Goal: Information Seeking & Learning: Learn about a topic

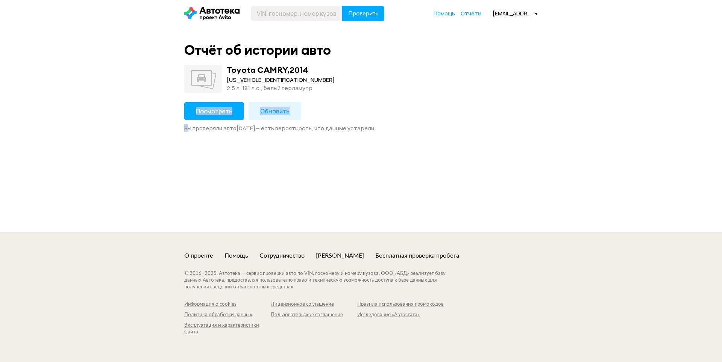
click at [191, 119] on div "Посмотреть Обновить Вы проверяли авто 11 июля 2025 года — есть вероятность, что…" at bounding box center [360, 117] width 353 height 30
click at [193, 112] on button "Посмотреть" at bounding box center [214, 111] width 60 height 18
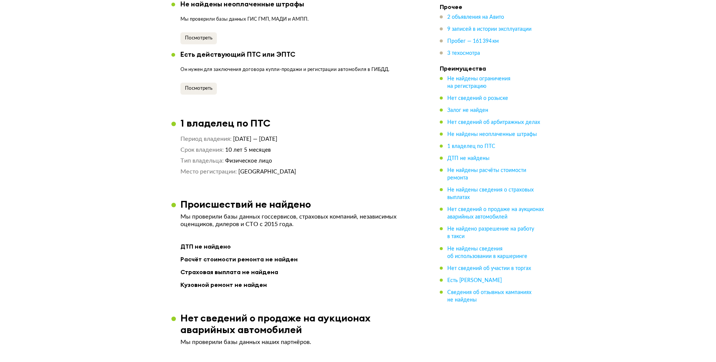
scroll to position [752, 0]
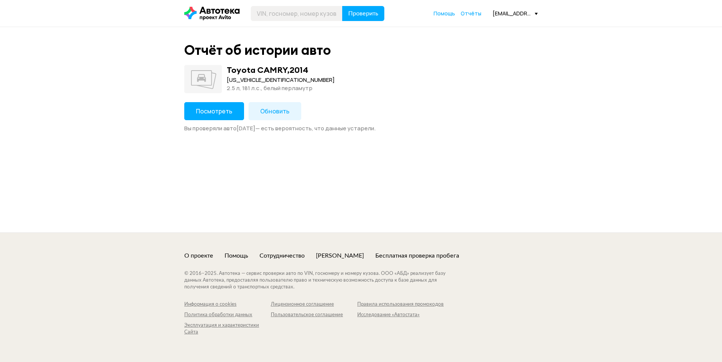
click at [197, 105] on button "Посмотреть" at bounding box center [214, 111] width 60 height 18
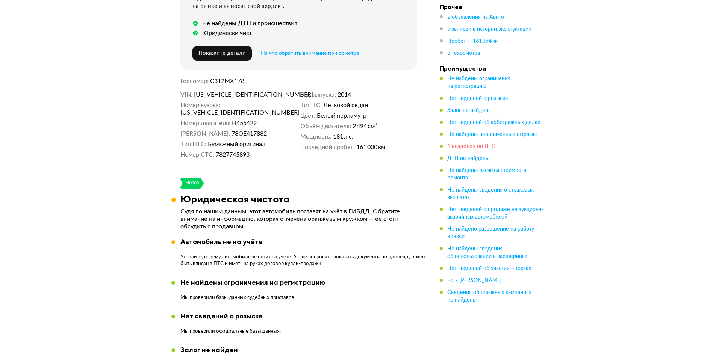
click at [465, 148] on span "1 владелец по ПТС" at bounding box center [471, 146] width 48 height 5
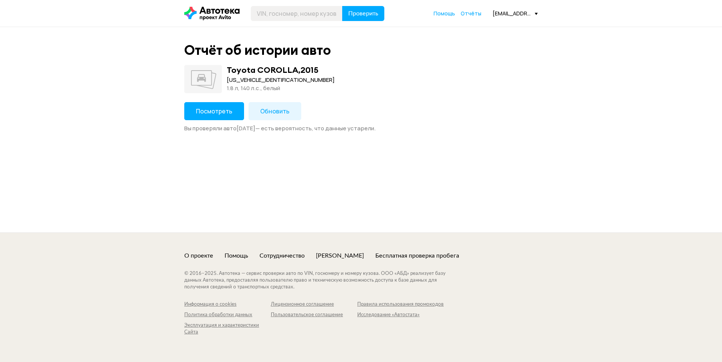
click at [222, 115] on span "Посмотреть" at bounding box center [214, 111] width 36 height 8
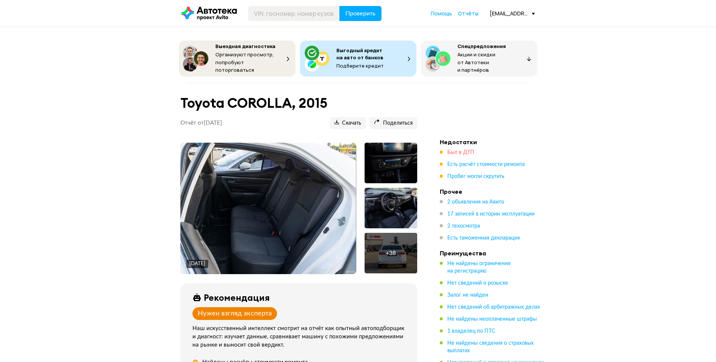
click at [458, 150] on span "Был в ДТП" at bounding box center [460, 152] width 27 height 5
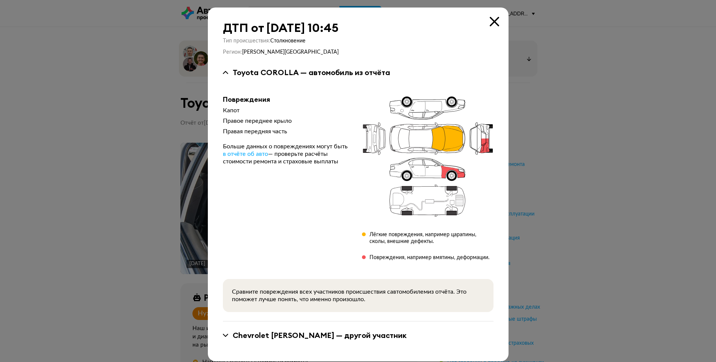
click at [590, 227] on div at bounding box center [358, 181] width 716 height 362
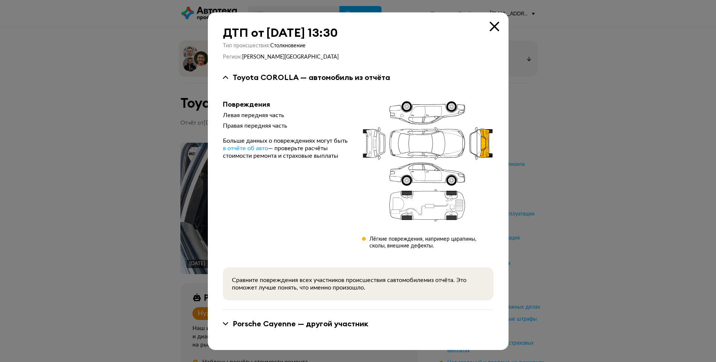
click at [616, 210] on div at bounding box center [358, 181] width 716 height 362
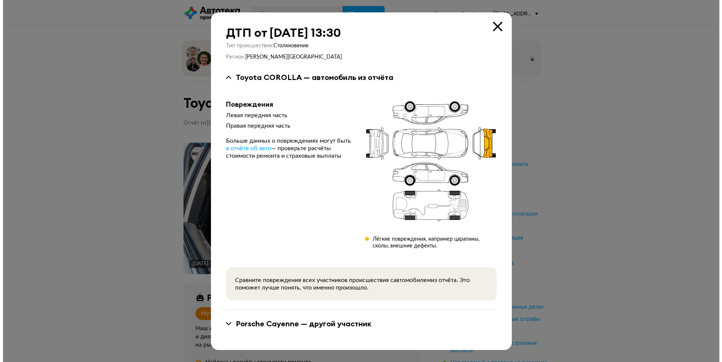
scroll to position [1036, 0]
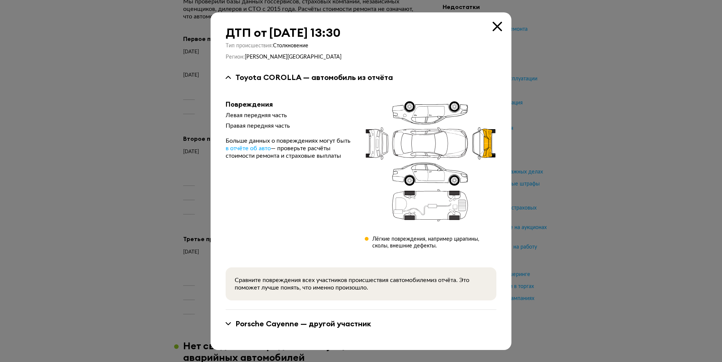
click at [578, 153] on div at bounding box center [361, 181] width 722 height 362
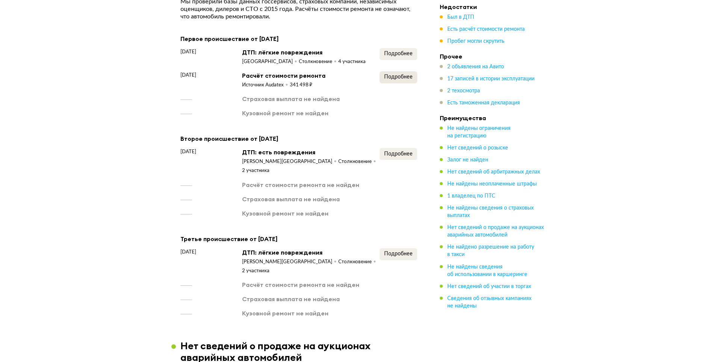
click at [403, 73] on div "Подробнее" at bounding box center [399, 79] width 38 height 17
click at [401, 72] on button "Подробнее" at bounding box center [399, 77] width 38 height 12
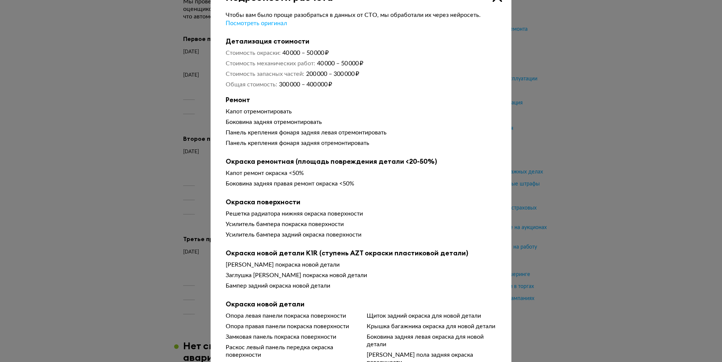
scroll to position [38, 0]
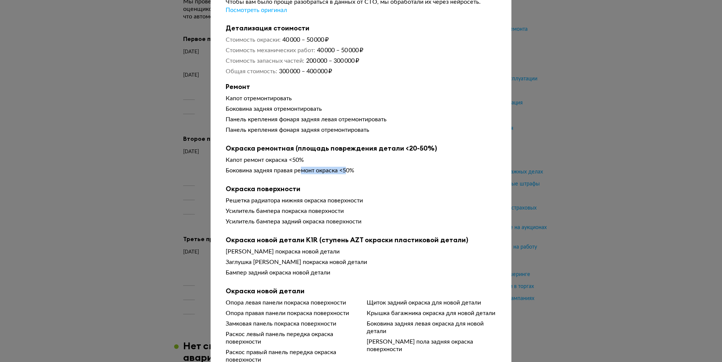
drag, startPoint x: 300, startPoint y: 175, endPoint x: 360, endPoint y: 177, distance: 60.2
click at [359, 177] on div "Капот ремонт окраска <50% Боковина задняя правая ремонт окраска <50%" at bounding box center [361, 166] width 271 height 21
drag, startPoint x: 254, startPoint y: 163, endPoint x: 302, endPoint y: 164, distance: 47.7
click at [302, 164] on div "Капот ремонт окраска <50%" at bounding box center [361, 160] width 271 height 8
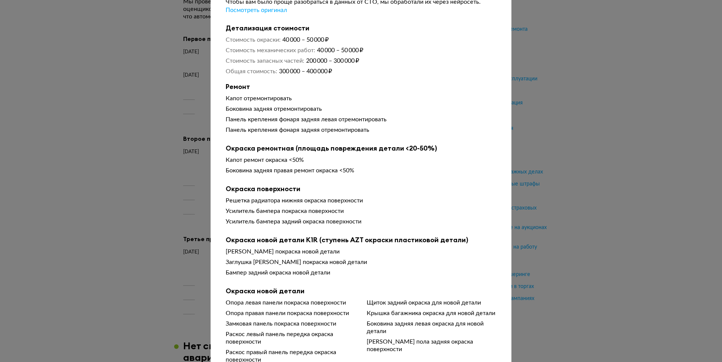
click at [301, 177] on div "Капот ремонт окраска <50% Боковина задняя правая ремонт окраска <50%" at bounding box center [361, 166] width 271 height 21
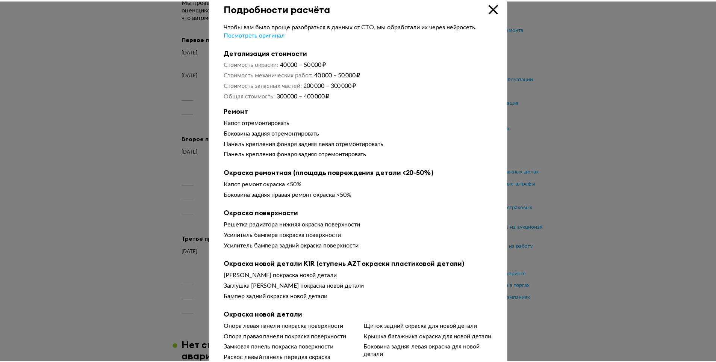
scroll to position [0, 0]
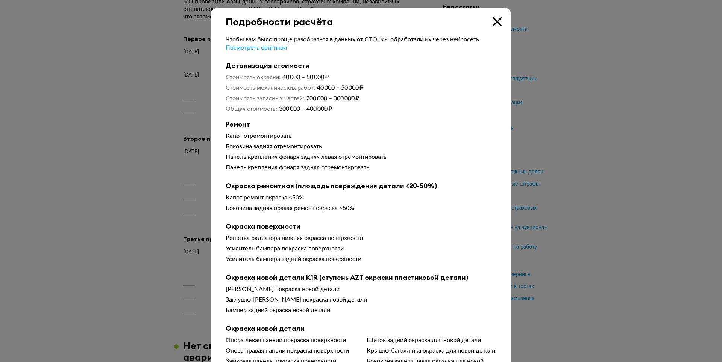
click at [495, 26] on icon at bounding box center [496, 21] width 9 height 9
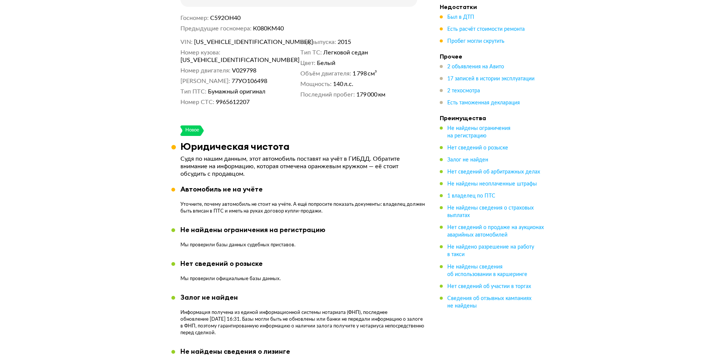
scroll to position [397, 0]
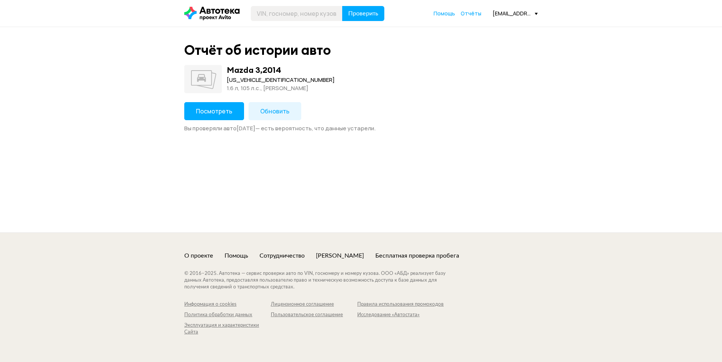
click at [208, 113] on span "Посмотреть" at bounding box center [214, 111] width 36 height 8
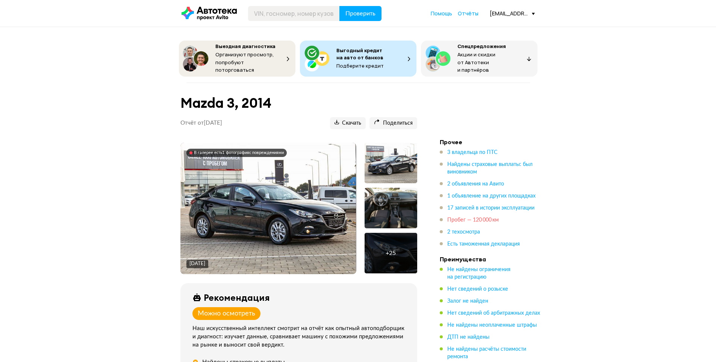
click at [491, 218] on span "Пробег — 120 000 км" at bounding box center [472, 220] width 51 height 5
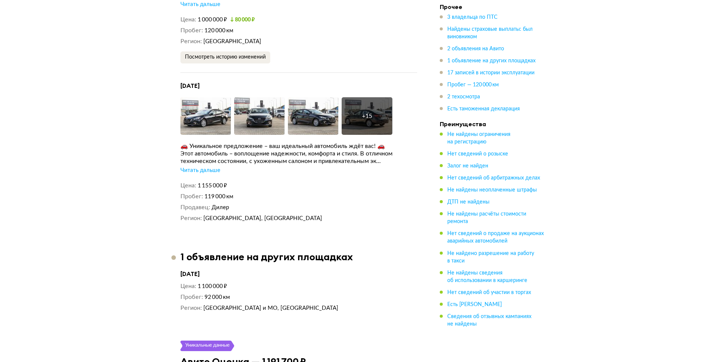
scroll to position [1699, 0]
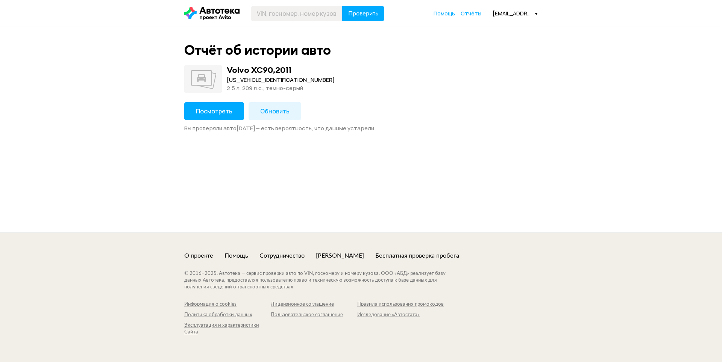
click at [198, 112] on span "Посмотреть" at bounding box center [214, 111] width 36 height 8
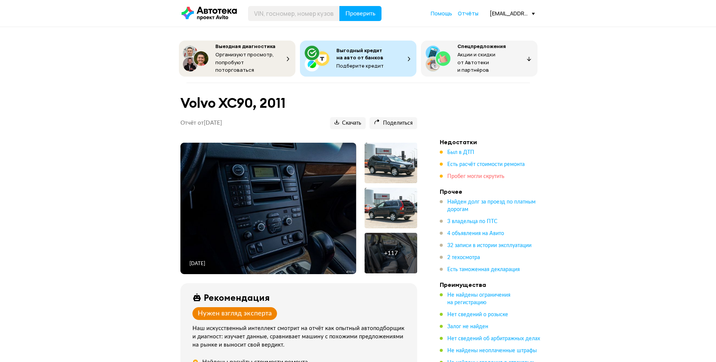
click at [454, 174] on span "Пробег могли скрутить" at bounding box center [475, 176] width 57 height 5
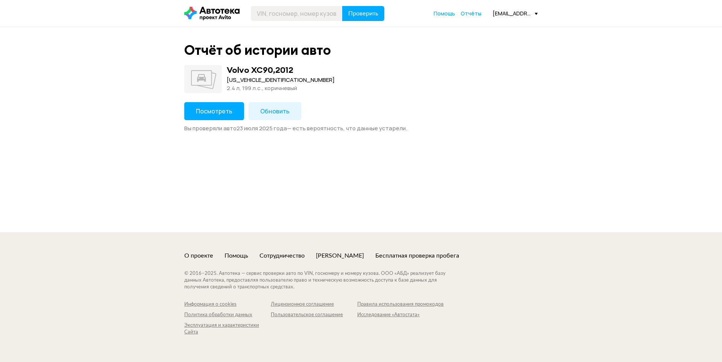
click at [218, 120] on button "Посмотреть" at bounding box center [214, 111] width 60 height 18
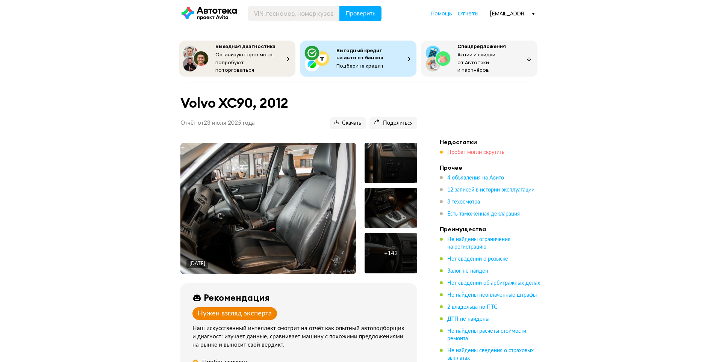
click at [462, 150] on span "Пробег могли скрутить" at bounding box center [475, 152] width 57 height 5
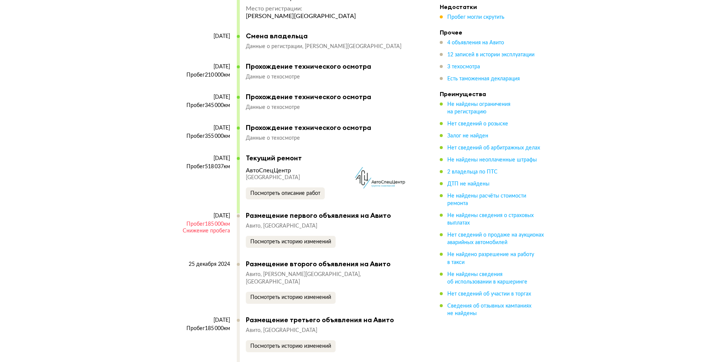
scroll to position [2581, 0]
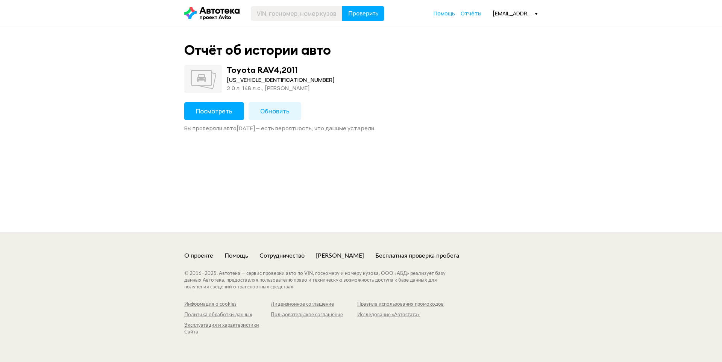
click at [200, 118] on button "Посмотреть" at bounding box center [214, 111] width 60 height 18
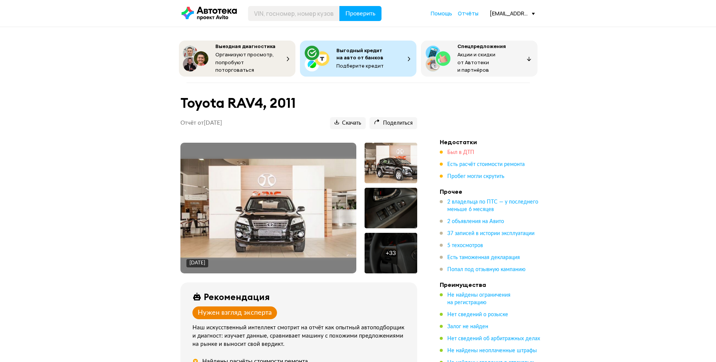
click at [448, 150] on span "Был в ДТП" at bounding box center [460, 152] width 27 height 5
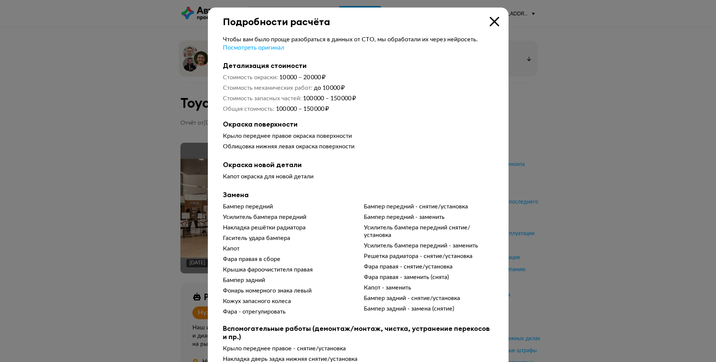
click at [596, 175] on div at bounding box center [358, 181] width 716 height 362
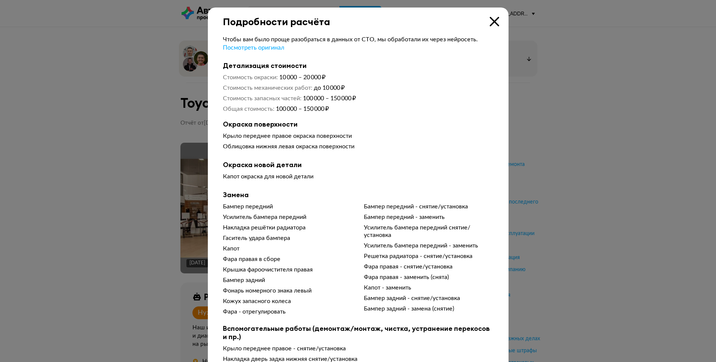
click at [326, 221] on div "Усилитель бампера передний" at bounding box center [288, 217] width 130 height 8
click at [273, 232] on div "Накладка решётки радиатора" at bounding box center [288, 228] width 130 height 8
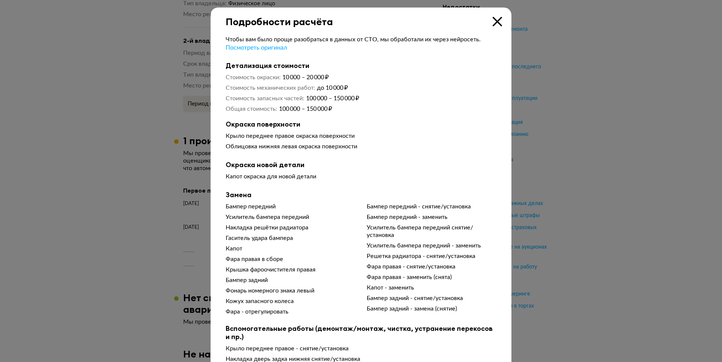
drag, startPoint x: 269, startPoint y: 229, endPoint x: 333, endPoint y: 232, distance: 64.3
click at [333, 232] on div "Накладка решётки радиатора" at bounding box center [291, 228] width 130 height 8
click at [283, 253] on div "Капот" at bounding box center [291, 249] width 130 height 8
drag, startPoint x: 301, startPoint y: 244, endPoint x: 307, endPoint y: 244, distance: 6.0
click at [307, 244] on div "Бампер передний Усилитель бампера передний Накладка решётки радиатора Гаситель …" at bounding box center [361, 260] width 271 height 114
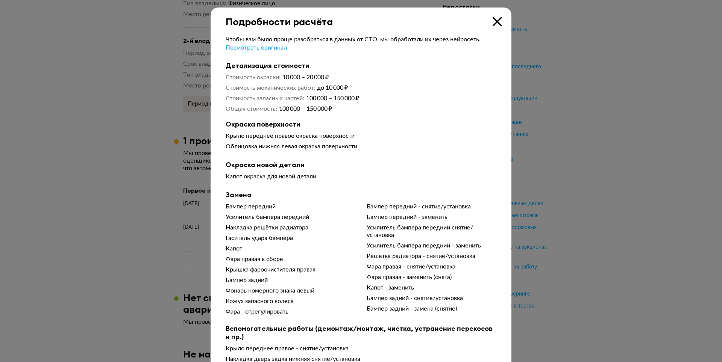
click at [304, 266] on div "Бампер передний Усилитель бампера передний Накладка решётки радиатора Гаситель …" at bounding box center [361, 260] width 271 height 114
click at [495, 20] on icon at bounding box center [496, 21] width 9 height 9
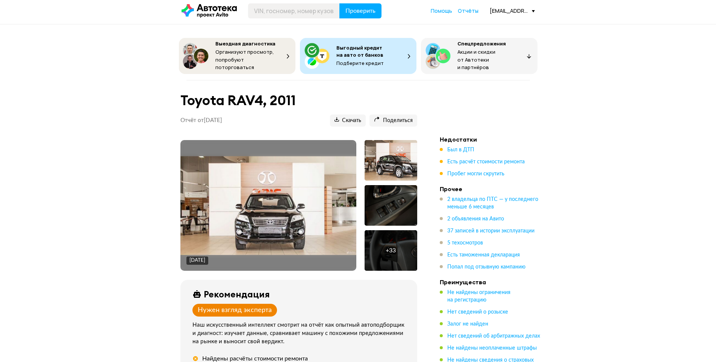
scroll to position [0, 0]
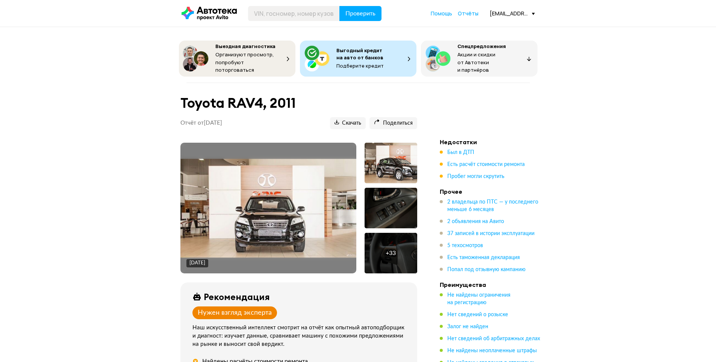
click at [276, 230] on img at bounding box center [268, 208] width 176 height 99
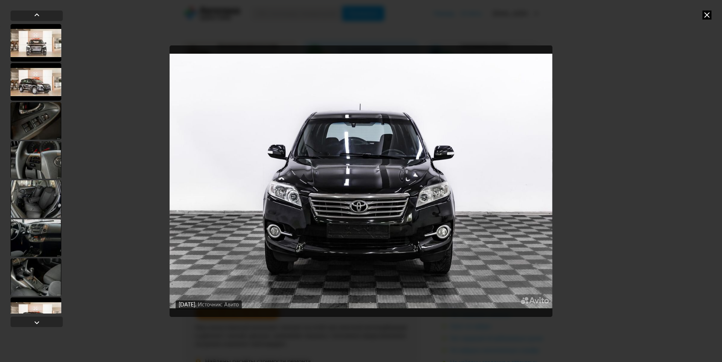
click at [589, 191] on div "6 июня 2025 года Источник: Авито 6 июня 2025 года Источник: Авито 6 июня 2025 г…" at bounding box center [361, 181] width 722 height 362
click at [704, 16] on icon at bounding box center [706, 15] width 9 height 9
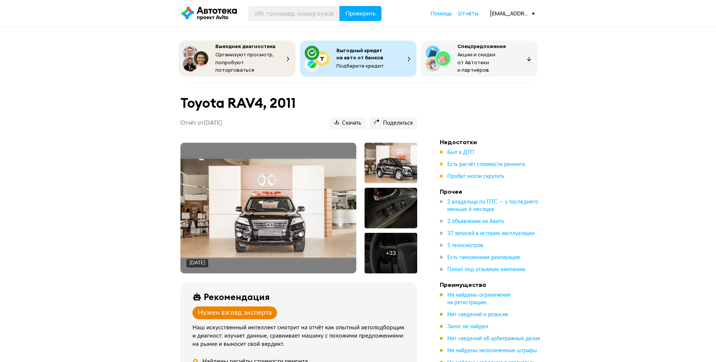
click at [299, 195] on img at bounding box center [268, 208] width 176 height 99
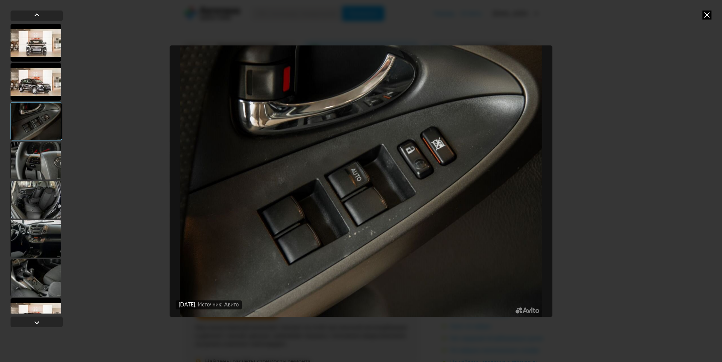
click at [703, 18] on icon at bounding box center [706, 15] width 9 height 9
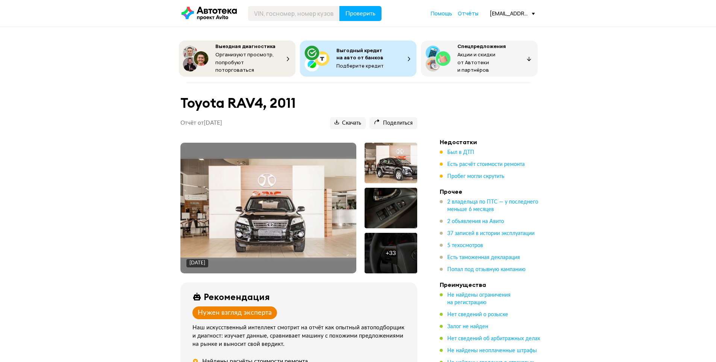
click at [309, 192] on img at bounding box center [268, 208] width 176 height 99
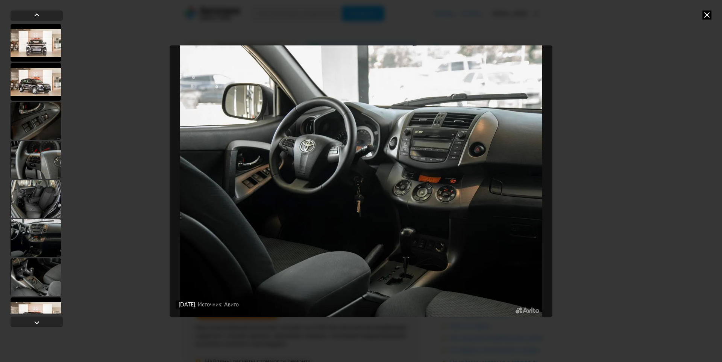
click at [705, 12] on icon at bounding box center [706, 15] width 9 height 9
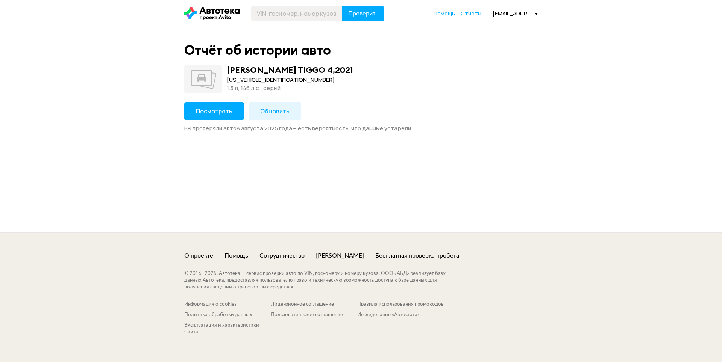
click at [216, 114] on span "Посмотреть" at bounding box center [214, 111] width 36 height 8
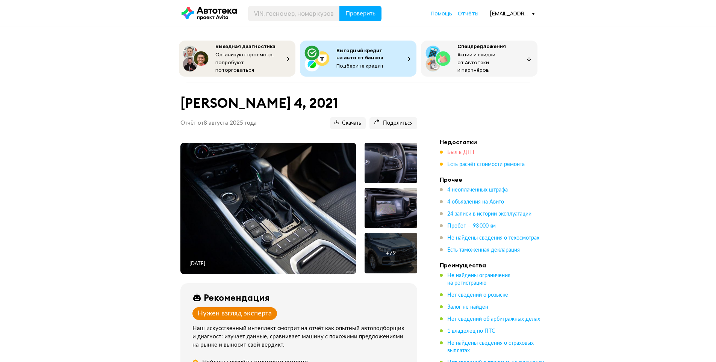
click at [462, 150] on span "Был в ДТП" at bounding box center [460, 152] width 27 height 5
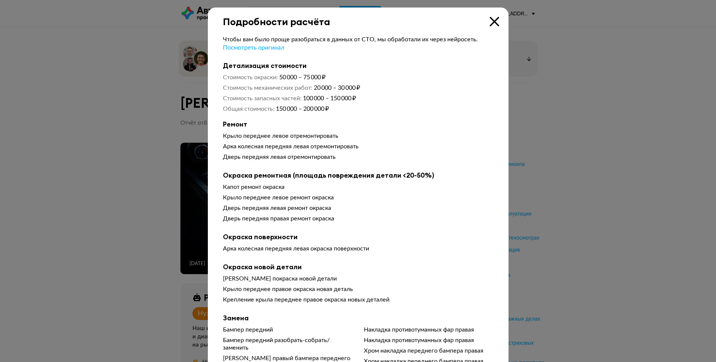
drag, startPoint x: 227, startPoint y: 189, endPoint x: 276, endPoint y: 202, distance: 50.5
click at [273, 201] on div "Капот ремонт окраска Крыло переднее левое ремонт окраска Дверь передняя левая р…" at bounding box center [358, 204] width 271 height 42
click at [437, 254] on div "Арка колесная передняя левая окраска поверхности" at bounding box center [358, 250] width 271 height 11
click at [328, 201] on div "Крыло переднее левое ремонт окраска" at bounding box center [358, 198] width 271 height 8
click at [357, 222] on div "Дверь передняя правая ремонт окраска" at bounding box center [358, 219] width 271 height 8
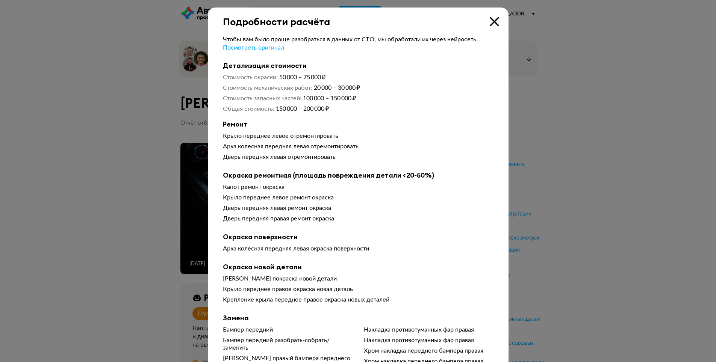
drag, startPoint x: 270, startPoint y: 198, endPoint x: 365, endPoint y: 200, distance: 94.7
click at [358, 200] on div "Крыло переднее левое ремонт окраска" at bounding box center [358, 198] width 271 height 8
click at [373, 228] on div "Чтобы вам было проще разобраться в данных от СТО, мы обработали их через нейрос…" at bounding box center [358, 342] width 271 height 612
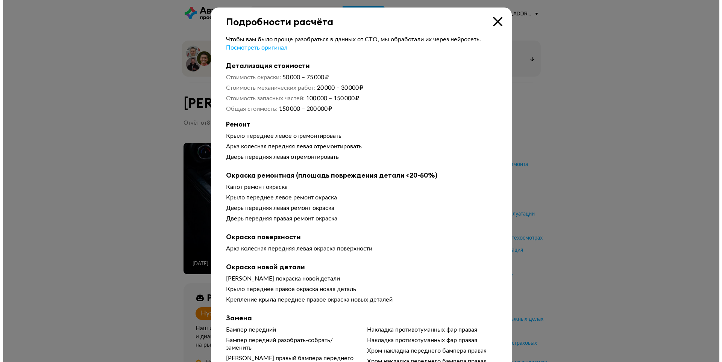
scroll to position [1003, 0]
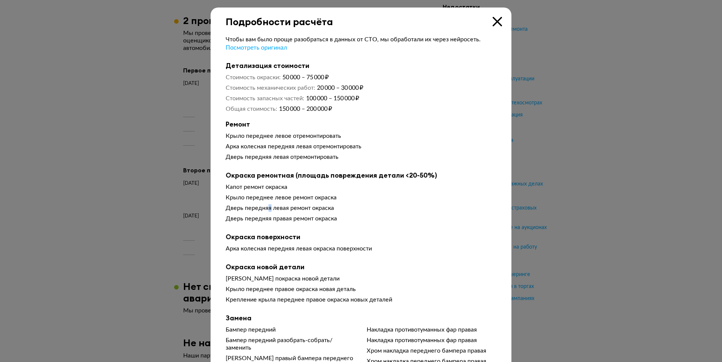
drag, startPoint x: 287, startPoint y: 208, endPoint x: 331, endPoint y: 215, distance: 44.9
click at [326, 212] on div "Дверь передняя левая ремонт окраска" at bounding box center [361, 208] width 271 height 8
click at [389, 240] on b "Окраска поверхности" at bounding box center [361, 237] width 271 height 8
drag, startPoint x: 395, startPoint y: 178, endPoint x: 471, endPoint y: 183, distance: 76.1
click at [470, 183] on div "Окраска ремонтная (площадь повреждения детали <20-50%) Капот ремонт окраска Кры…" at bounding box center [361, 198] width 271 height 54
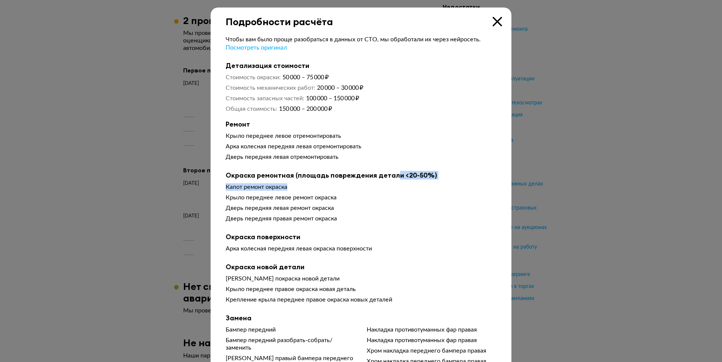
click at [448, 169] on div "Чтобы вам было проще разобраться в данных от СТО, мы обработали их через нейрос…" at bounding box center [361, 342] width 271 height 612
drag, startPoint x: 403, startPoint y: 177, endPoint x: 449, endPoint y: 179, distance: 45.9
click at [437, 180] on b "Окраска ремонтная (площадь повреждения детали <20-50%)" at bounding box center [361, 175] width 271 height 8
click at [426, 133] on div "Ремонт Крыло переднее левое отремонтировать Арка колесная передняя левая отремо…" at bounding box center [361, 142] width 271 height 44
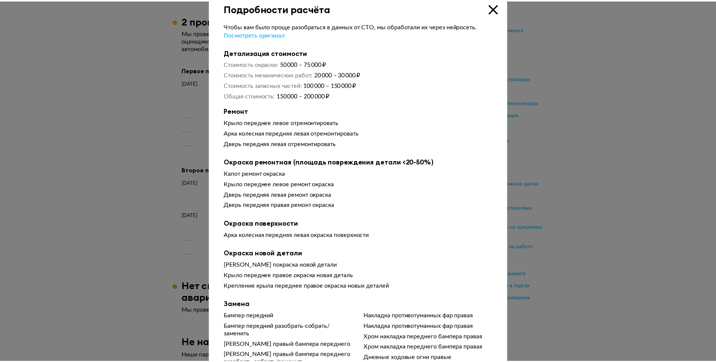
scroll to position [0, 0]
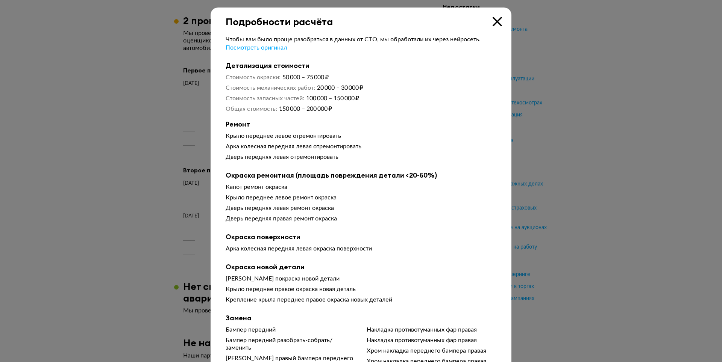
click at [497, 19] on icon at bounding box center [496, 21] width 9 height 9
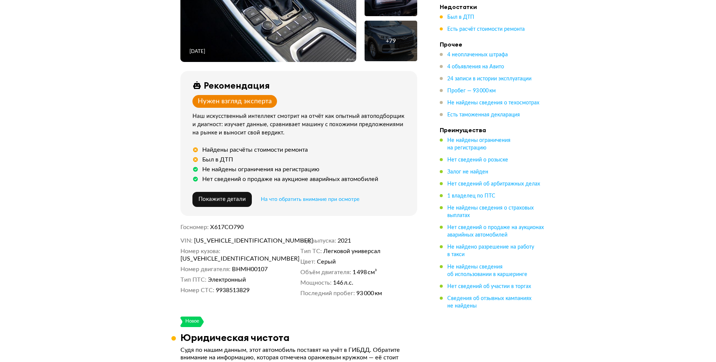
scroll to position [101, 0]
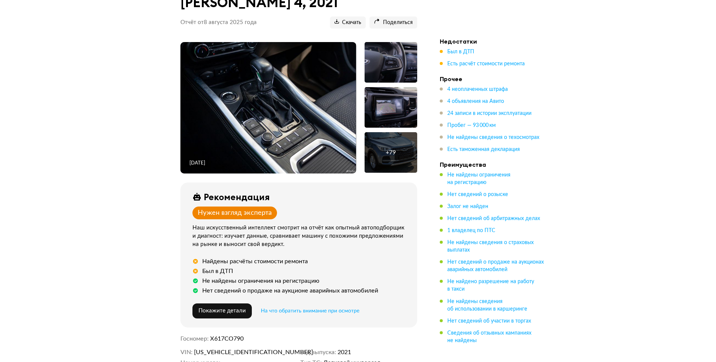
click at [309, 116] on img at bounding box center [268, 108] width 176 height 132
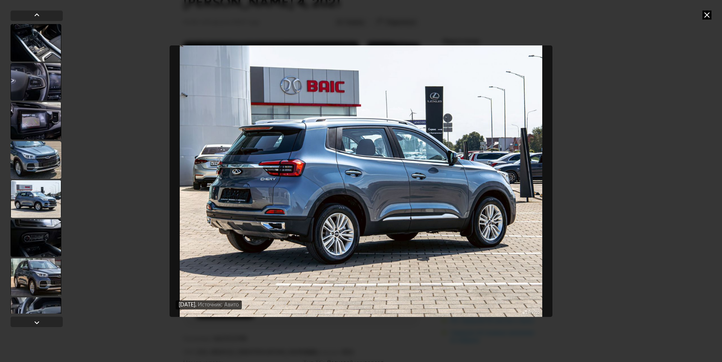
click at [559, 164] on div "[DATE] Источник: Авито [DATE] Источник: Авито [DATE] Источник: Авито [DATE] Ист…" at bounding box center [361, 181] width 722 height 362
click at [604, 266] on div "[DATE] Источник: Авито [DATE] Источник: Авито [DATE] Источник: Авито [DATE] Ист…" at bounding box center [361, 181] width 722 height 362
click at [704, 19] on icon at bounding box center [706, 15] width 9 height 9
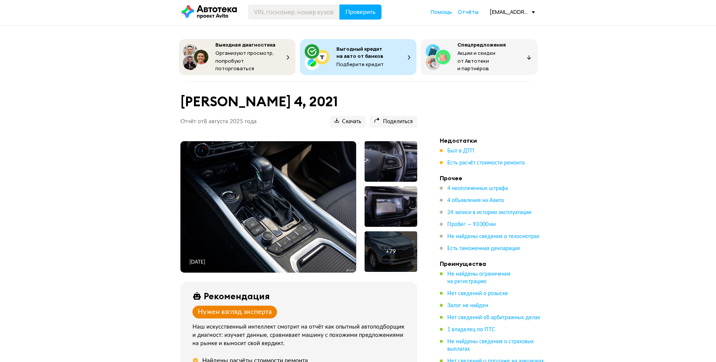
scroll to position [0, 0]
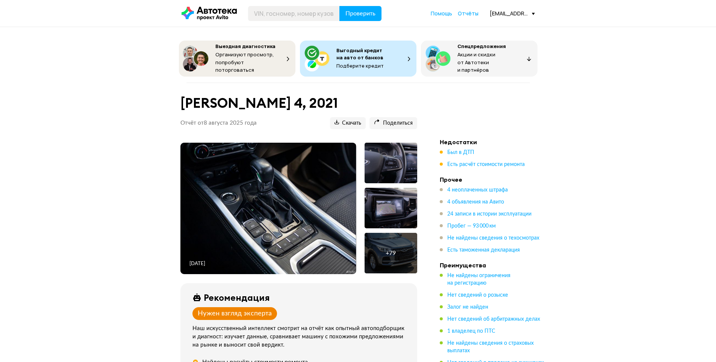
click at [313, 226] on img at bounding box center [268, 209] width 176 height 132
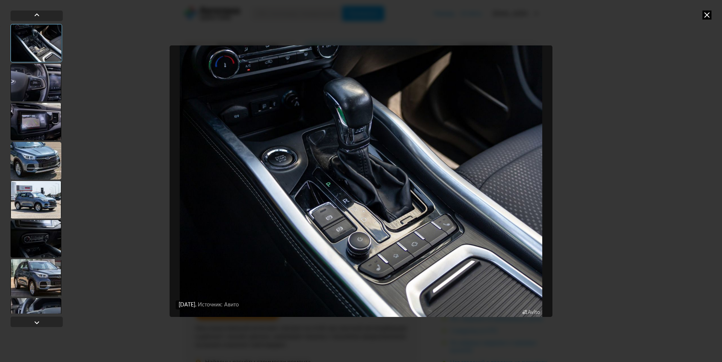
click at [556, 195] on div "[DATE] Источник: Авито [DATE] Источник: Авито" at bounding box center [361, 181] width 722 height 362
click at [25, 101] on div at bounding box center [36, 83] width 51 height 38
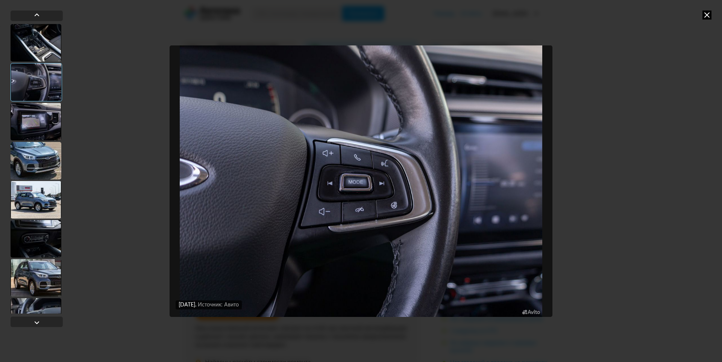
click at [35, 109] on div at bounding box center [36, 122] width 51 height 38
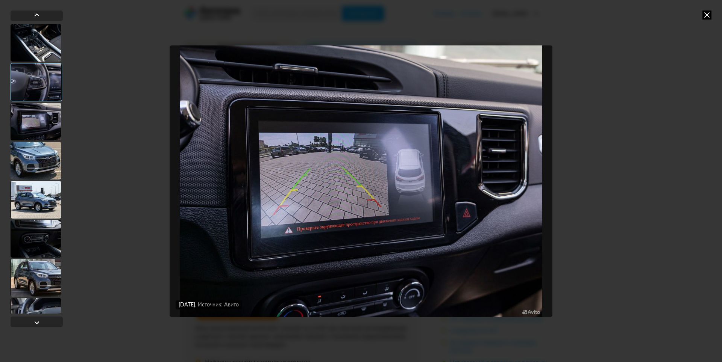
click at [47, 125] on div at bounding box center [36, 122] width 51 height 38
click at [44, 81] on div at bounding box center [36, 82] width 51 height 38
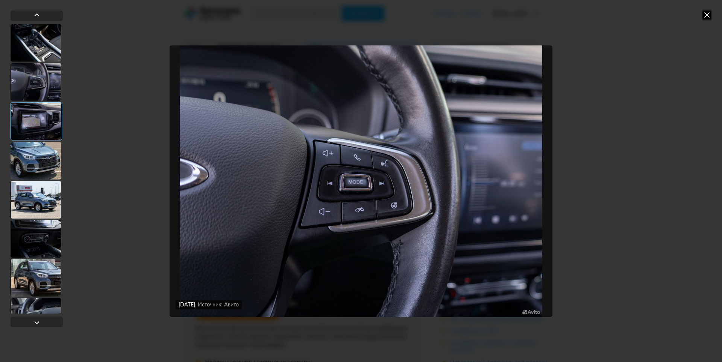
drag, startPoint x: 38, startPoint y: 142, endPoint x: 41, endPoint y: 148, distance: 7.4
click at [38, 145] on div at bounding box center [36, 161] width 51 height 38
click at [47, 160] on div at bounding box center [36, 161] width 51 height 38
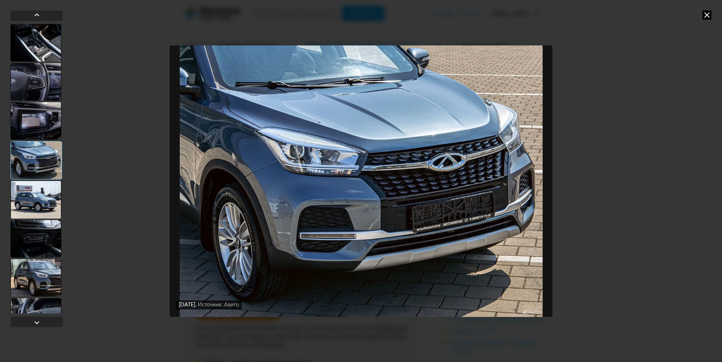
click at [41, 40] on div at bounding box center [36, 43] width 51 height 38
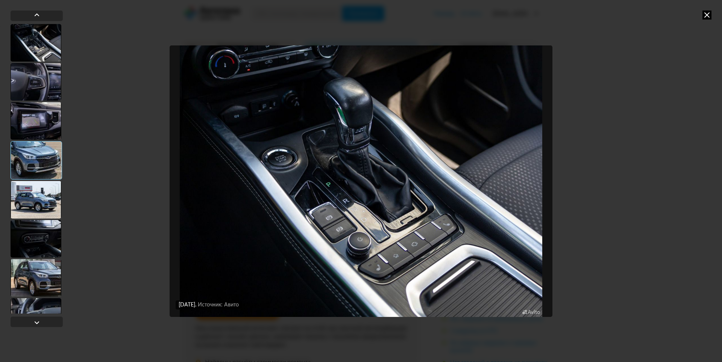
drag, startPoint x: 31, startPoint y: 125, endPoint x: 36, endPoint y: 157, distance: 33.1
click at [33, 127] on div at bounding box center [36, 121] width 51 height 38
click at [31, 180] on div at bounding box center [37, 169] width 52 height 290
click at [44, 95] on div at bounding box center [36, 83] width 51 height 38
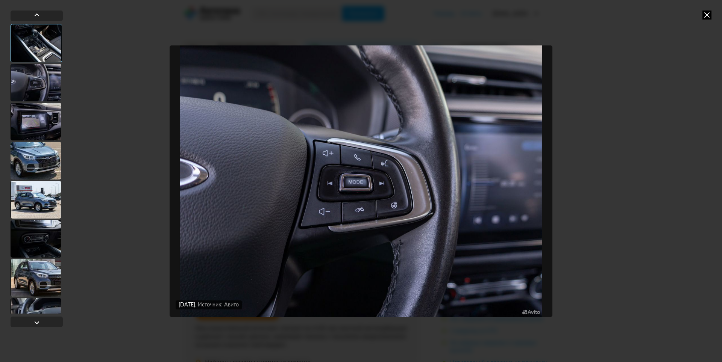
click at [51, 58] on div at bounding box center [36, 43] width 51 height 38
click at [57, 86] on div at bounding box center [36, 82] width 51 height 38
click at [54, 111] on div at bounding box center [36, 122] width 51 height 38
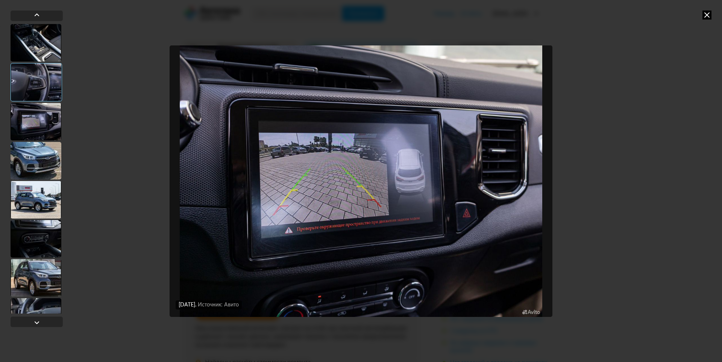
click at [49, 121] on div at bounding box center [36, 122] width 51 height 38
drag, startPoint x: 42, startPoint y: 133, endPoint x: 50, endPoint y: 181, distance: 48.7
click at [43, 134] on div at bounding box center [36, 121] width 51 height 38
click at [46, 170] on div at bounding box center [36, 161] width 51 height 38
click at [43, 176] on div at bounding box center [36, 161] width 51 height 38
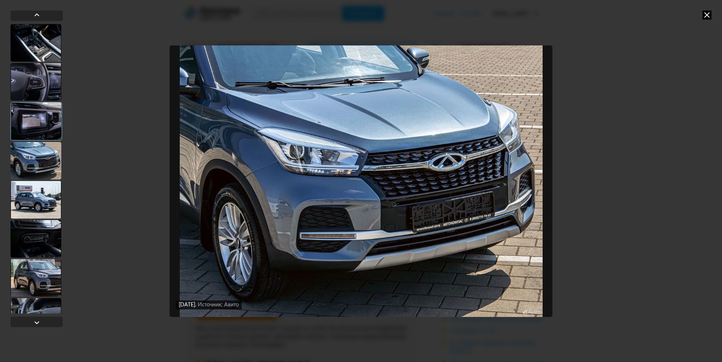
click at [43, 195] on div at bounding box center [36, 200] width 51 height 38
click at [45, 169] on div at bounding box center [36, 160] width 51 height 38
click at [42, 214] on div at bounding box center [36, 200] width 51 height 38
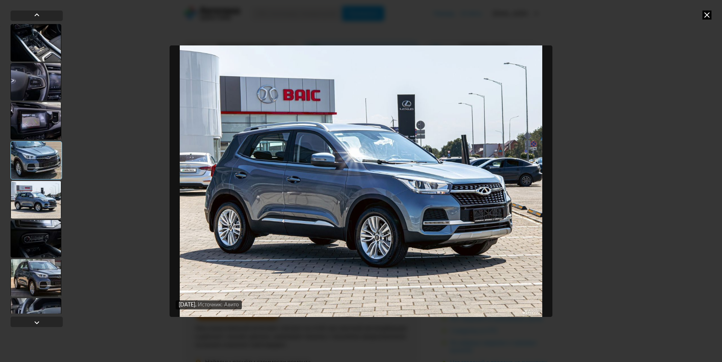
click at [39, 168] on div at bounding box center [36, 160] width 51 height 38
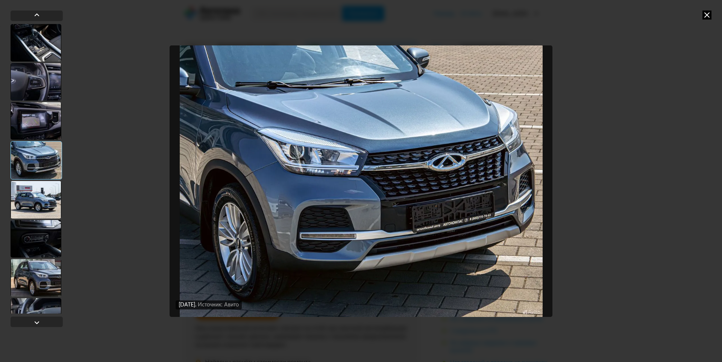
click at [46, 201] on div at bounding box center [36, 200] width 51 height 38
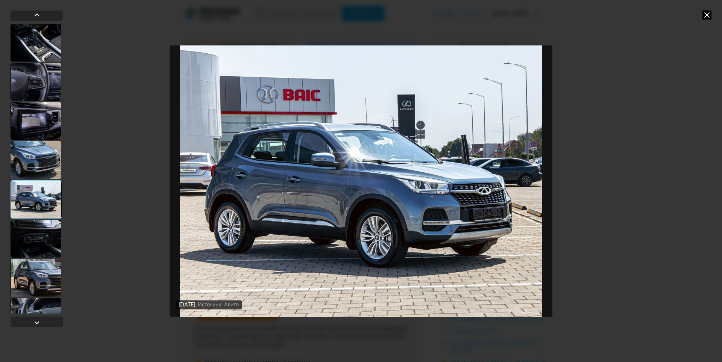
click at [44, 129] on div at bounding box center [36, 121] width 51 height 38
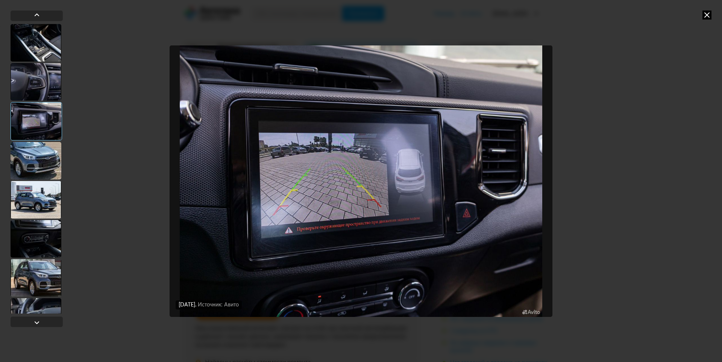
drag, startPoint x: 36, startPoint y: 180, endPoint x: 36, endPoint y: 185, distance: 4.5
click at [36, 183] on div at bounding box center [37, 169] width 52 height 290
click at [43, 168] on div at bounding box center [36, 161] width 51 height 38
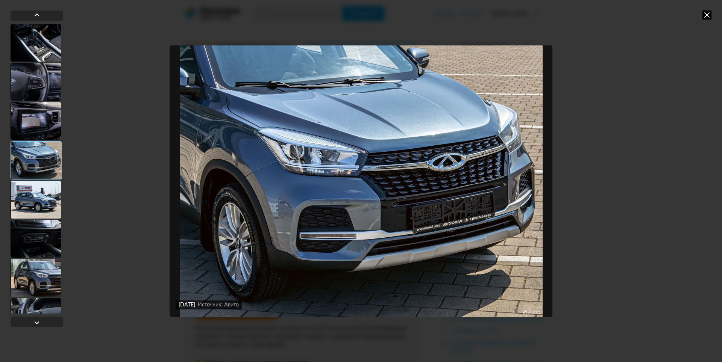
click at [589, 269] on div "[DATE] Источник: Авито [DATE] Источник: Авито [DATE] Источник: Авито [DATE] Ист…" at bounding box center [361, 181] width 722 height 362
click at [706, 16] on icon at bounding box center [706, 15] width 9 height 9
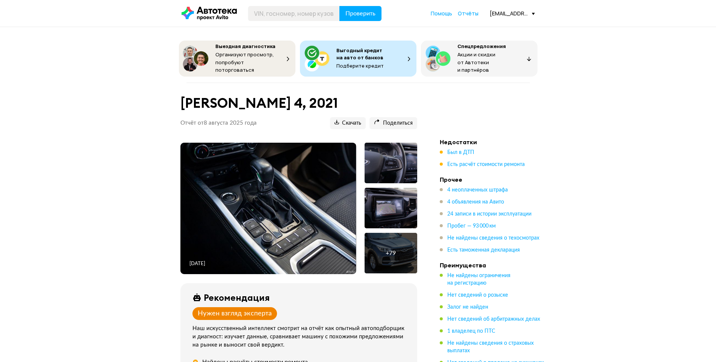
click at [306, 173] on img at bounding box center [268, 209] width 176 height 132
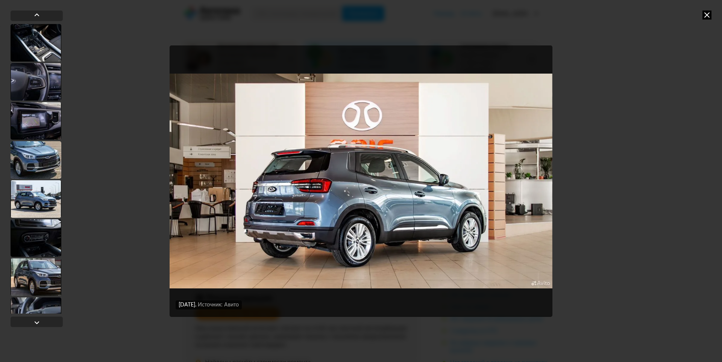
click at [704, 11] on icon at bounding box center [706, 15] width 9 height 9
